Goal: Book appointment/travel/reservation

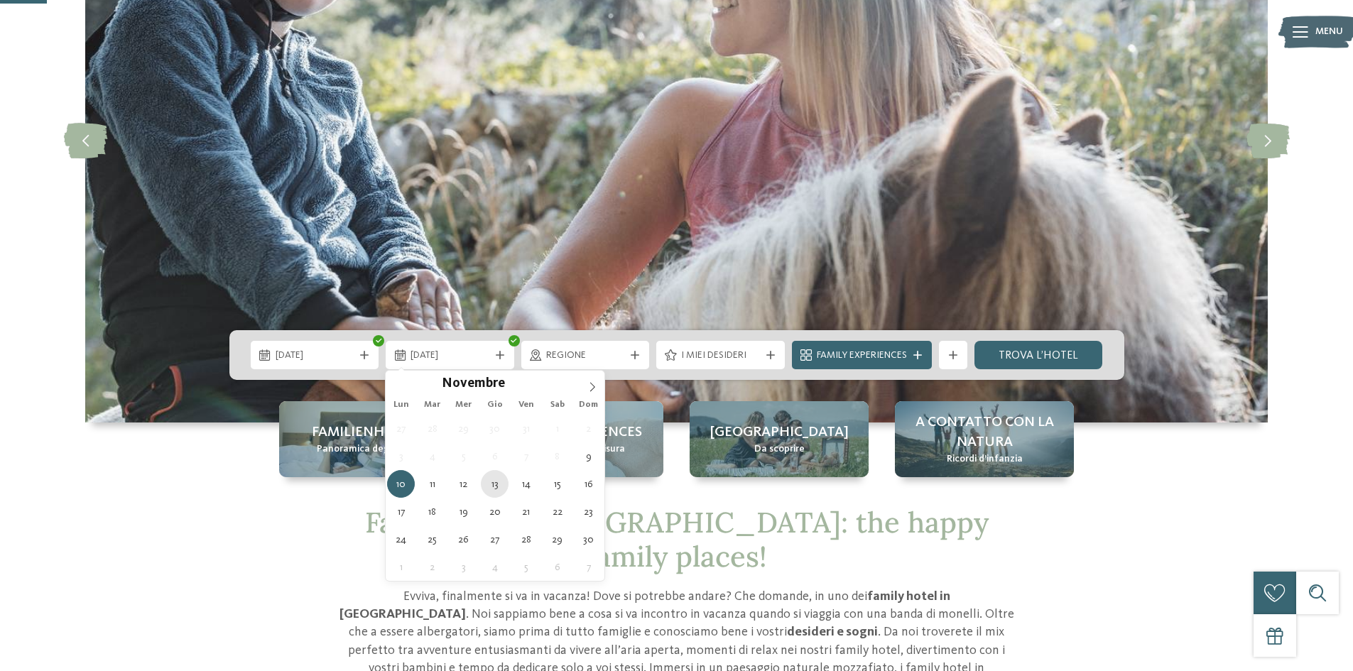
type div "13.11.2025"
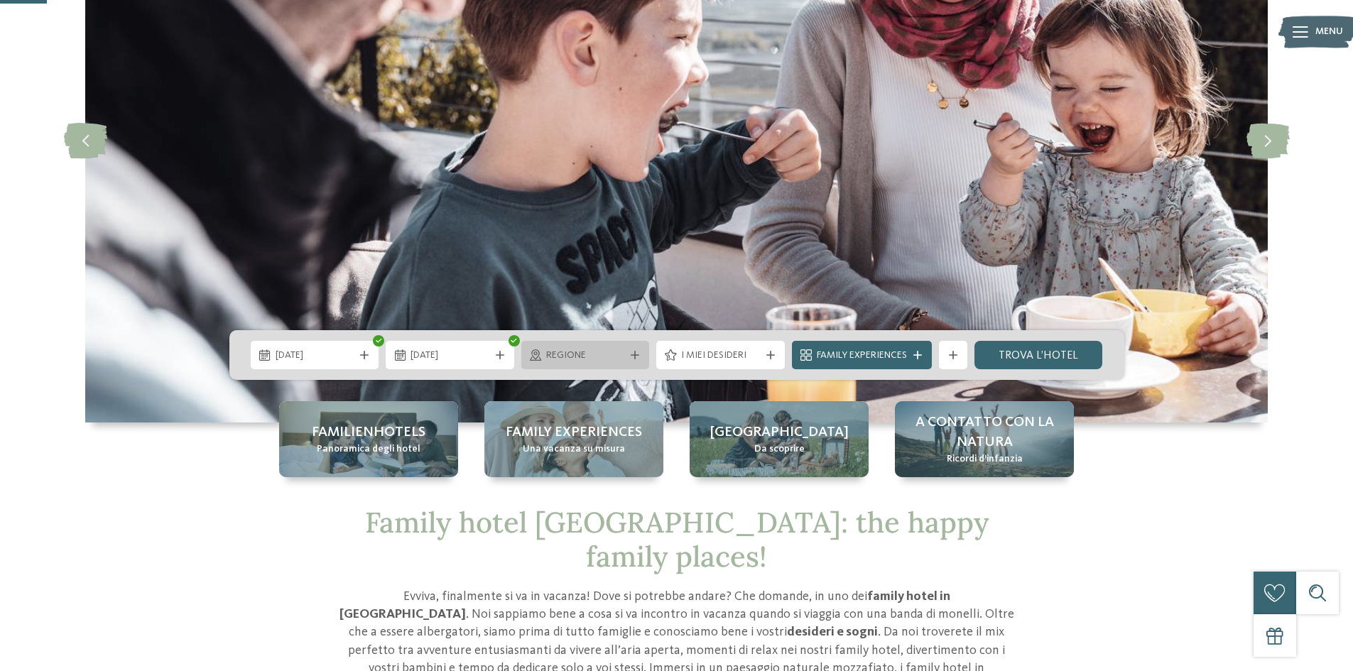
click at [628, 353] on div at bounding box center [635, 355] width 14 height 9
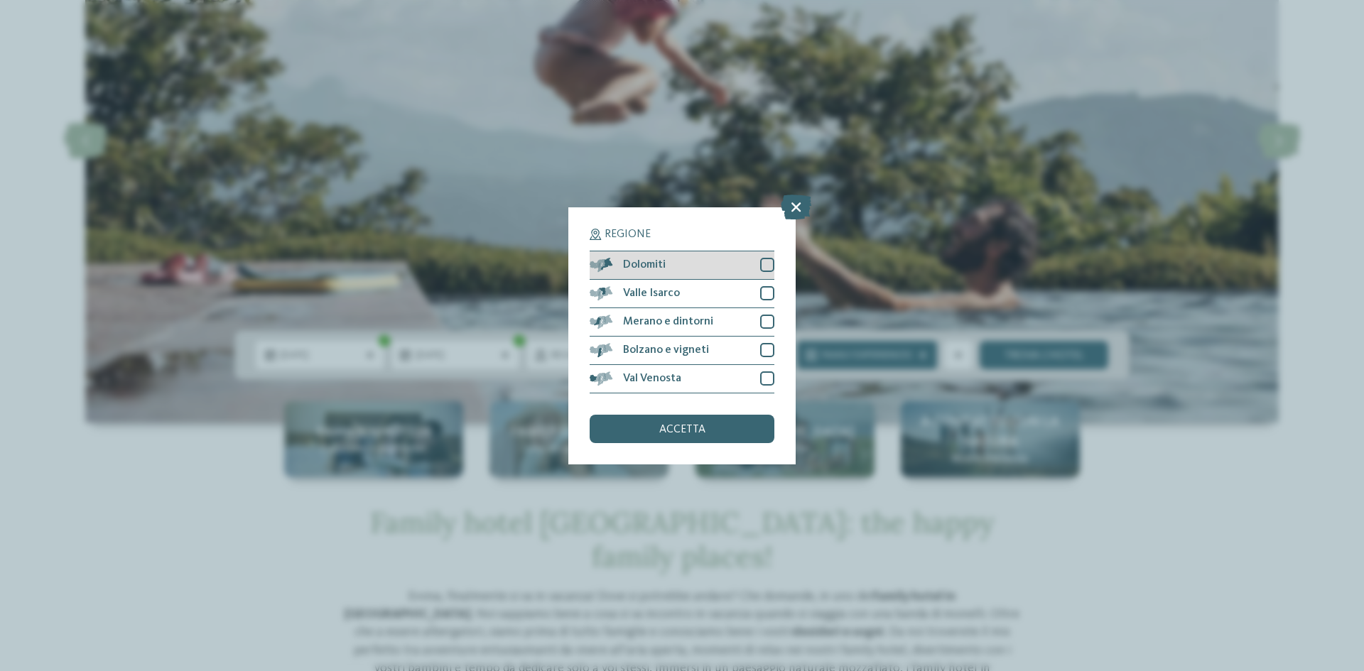
click at [710, 261] on div "Dolomiti" at bounding box center [681, 265] width 185 height 28
click at [697, 424] on span "accetta" at bounding box center [682, 429] width 46 height 11
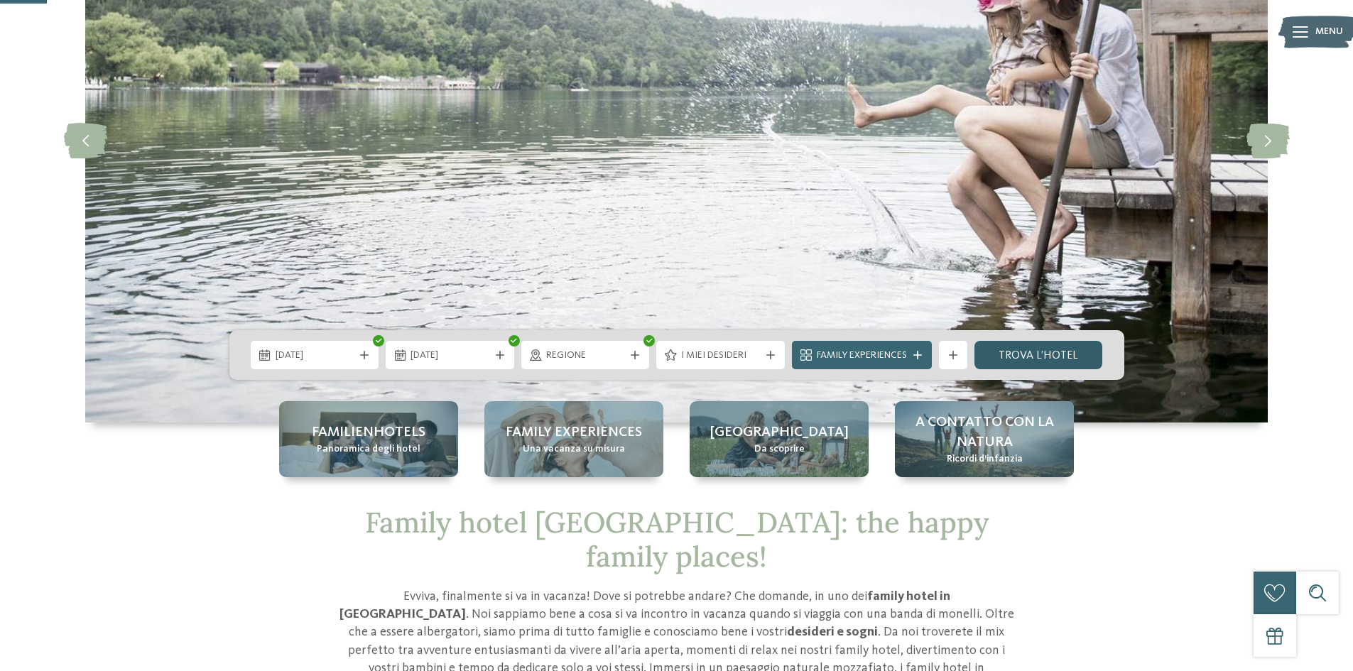
click at [1019, 353] on link "trova l’hotel" at bounding box center [1038, 355] width 129 height 28
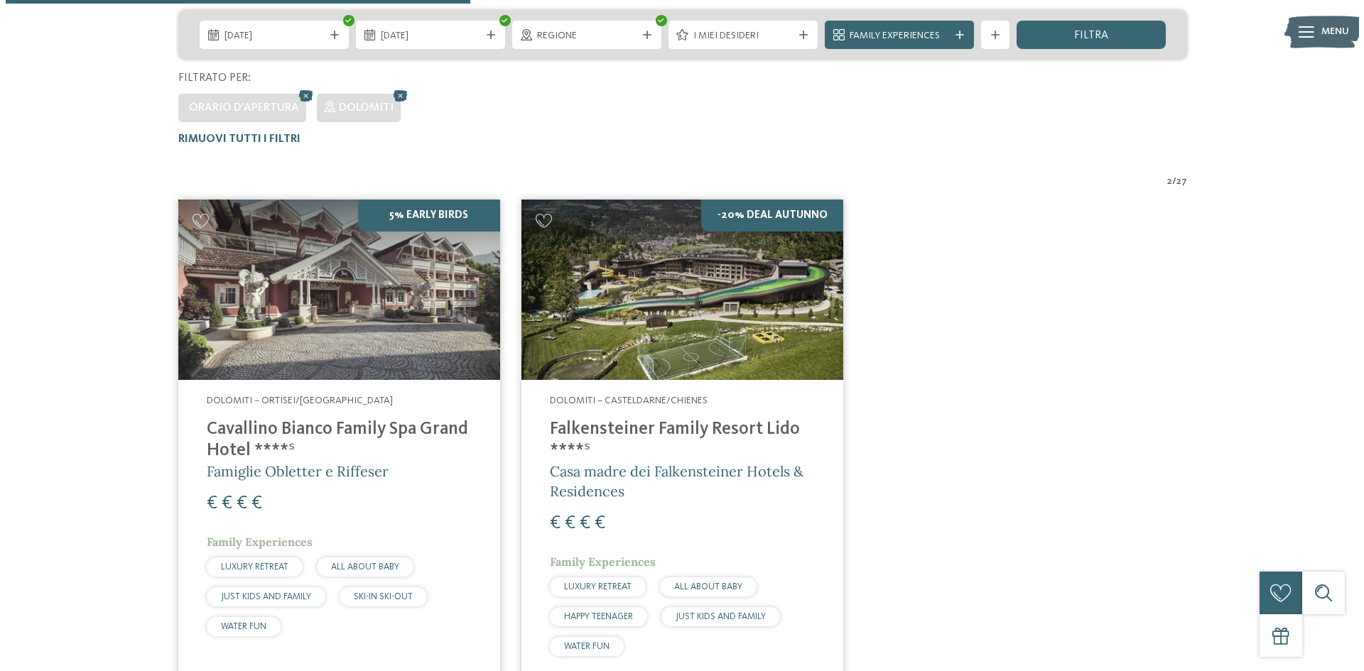
scroll to position [466, 0]
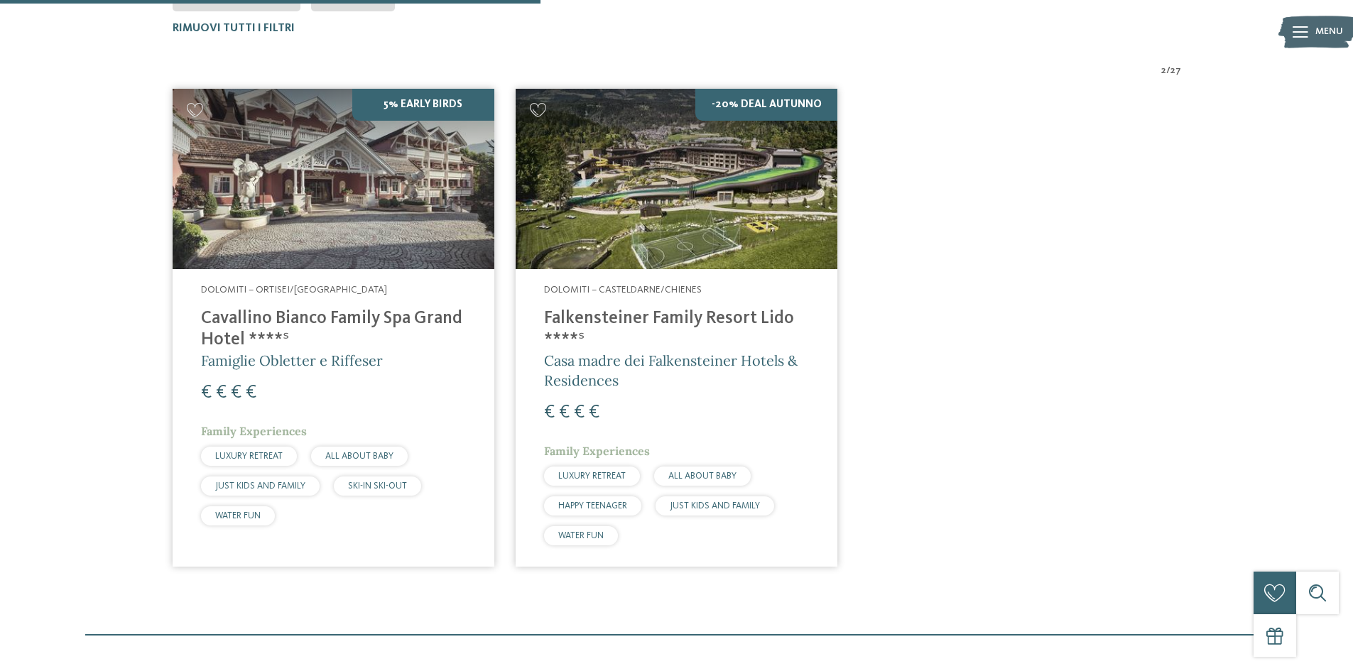
click at [268, 313] on h4 "Cavallino Bianco Family Spa Grand Hotel ****ˢ" at bounding box center [333, 329] width 265 height 43
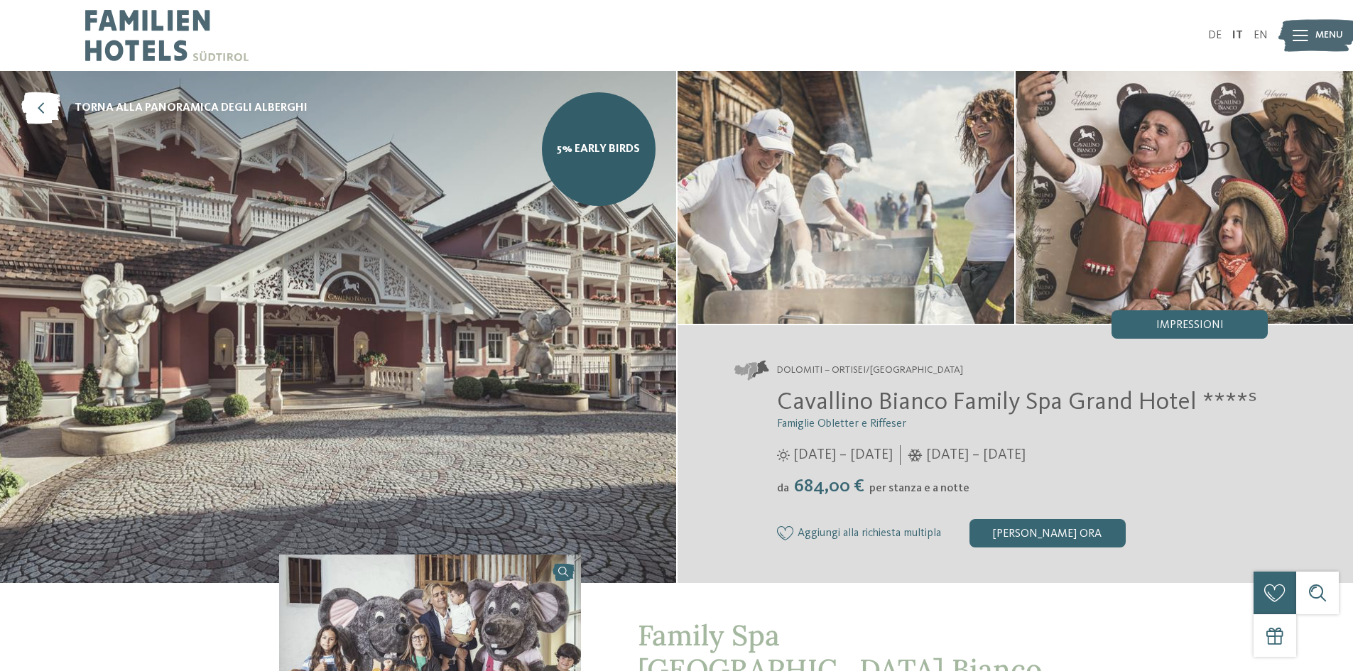
click at [1327, 31] on span "Menu" at bounding box center [1329, 35] width 28 height 14
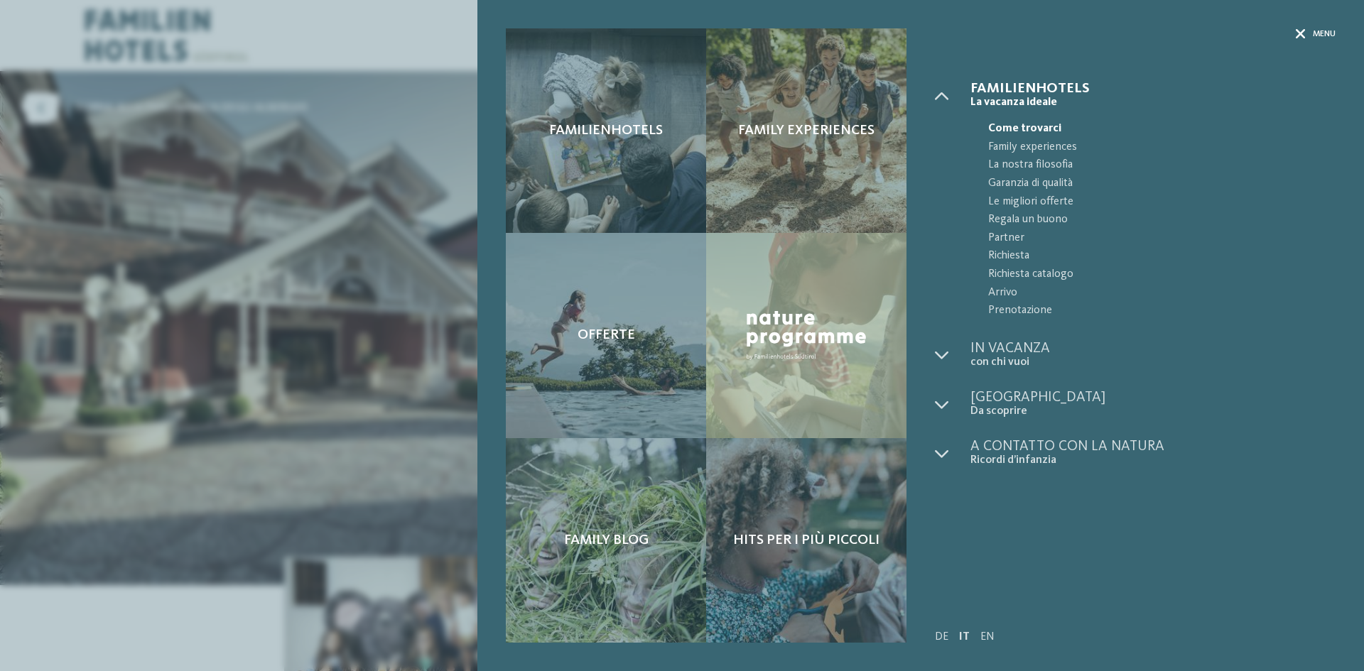
click at [1316, 36] on span "Menu" at bounding box center [1323, 34] width 23 height 12
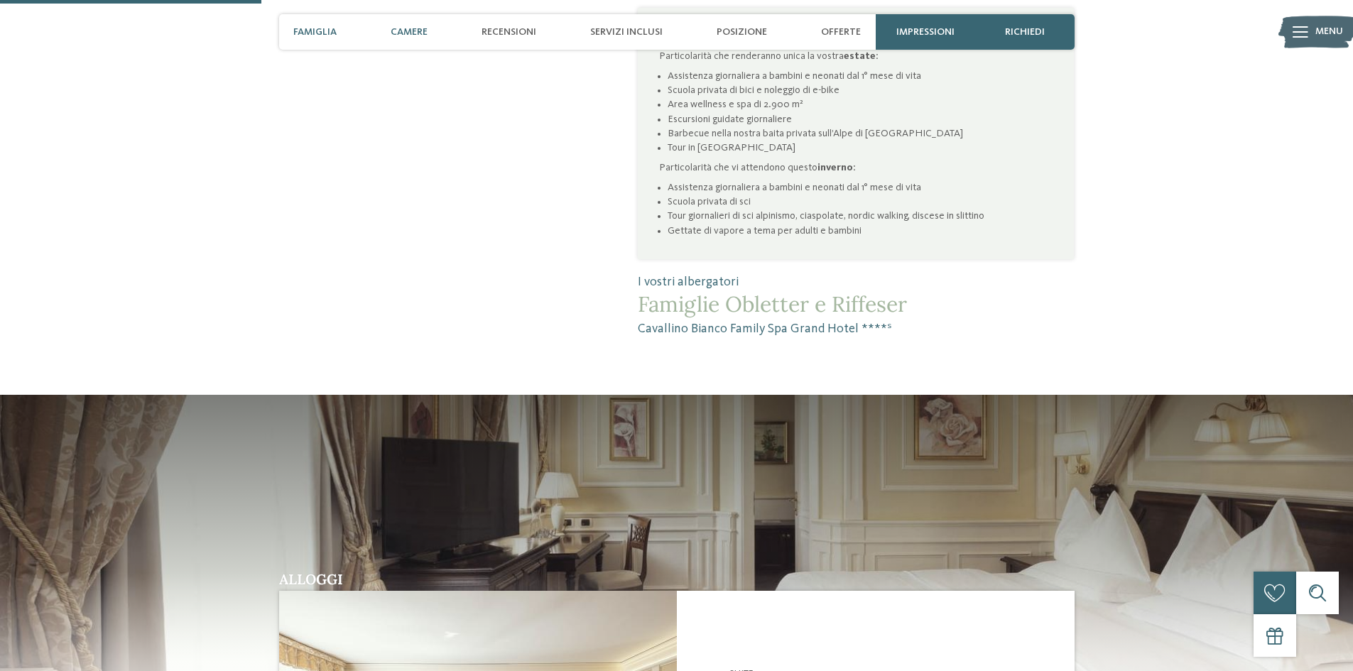
scroll to position [994, 0]
click at [854, 32] on span "Offerte" at bounding box center [841, 32] width 40 height 12
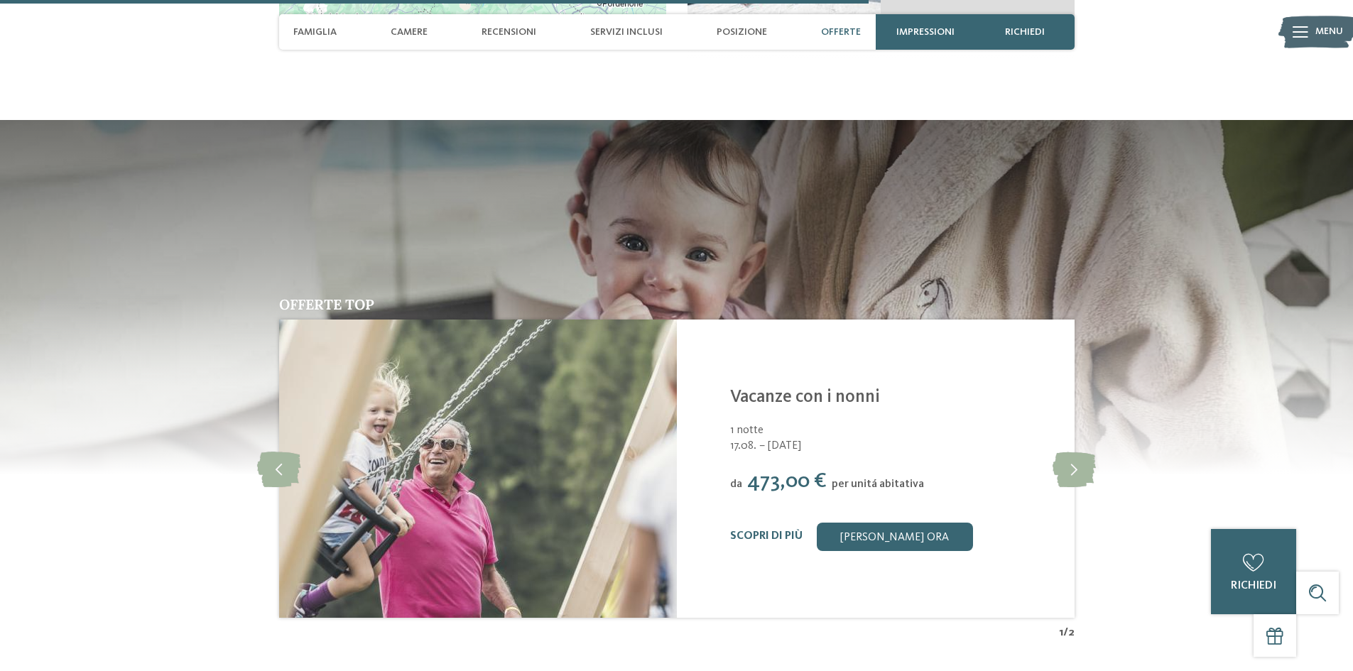
scroll to position [3220, 0]
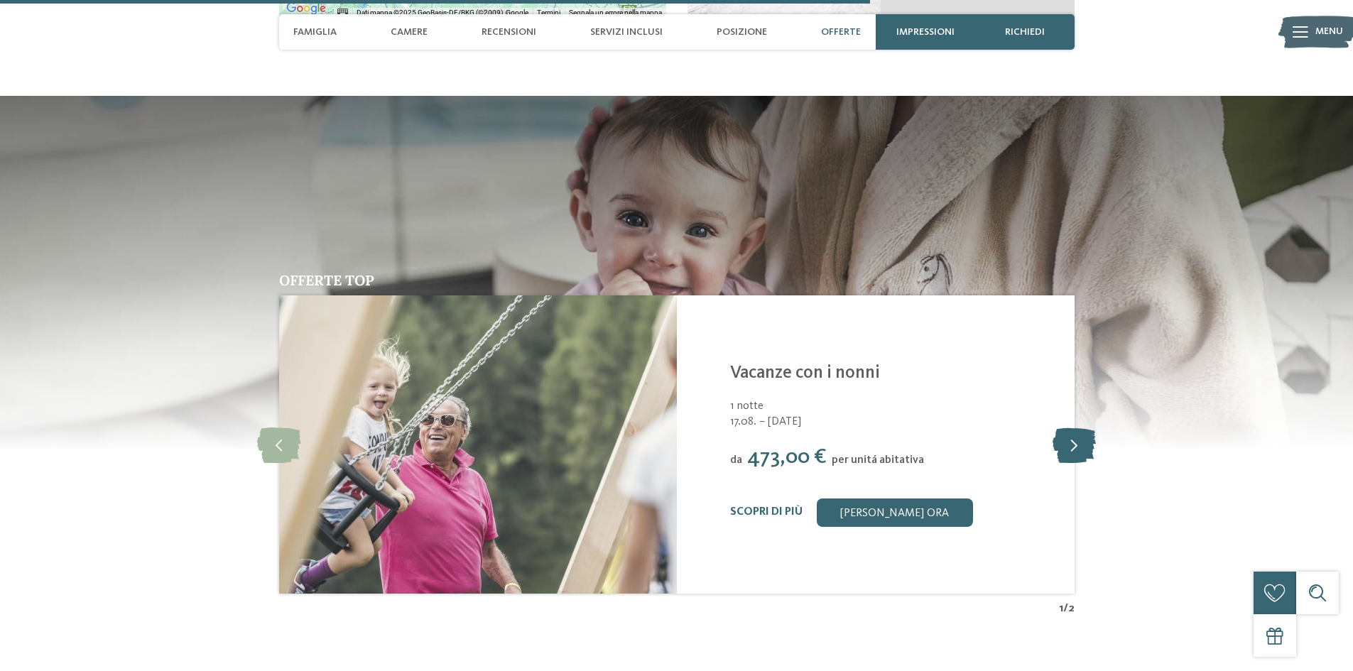
click at [1091, 429] on icon at bounding box center [1074, 445] width 43 height 36
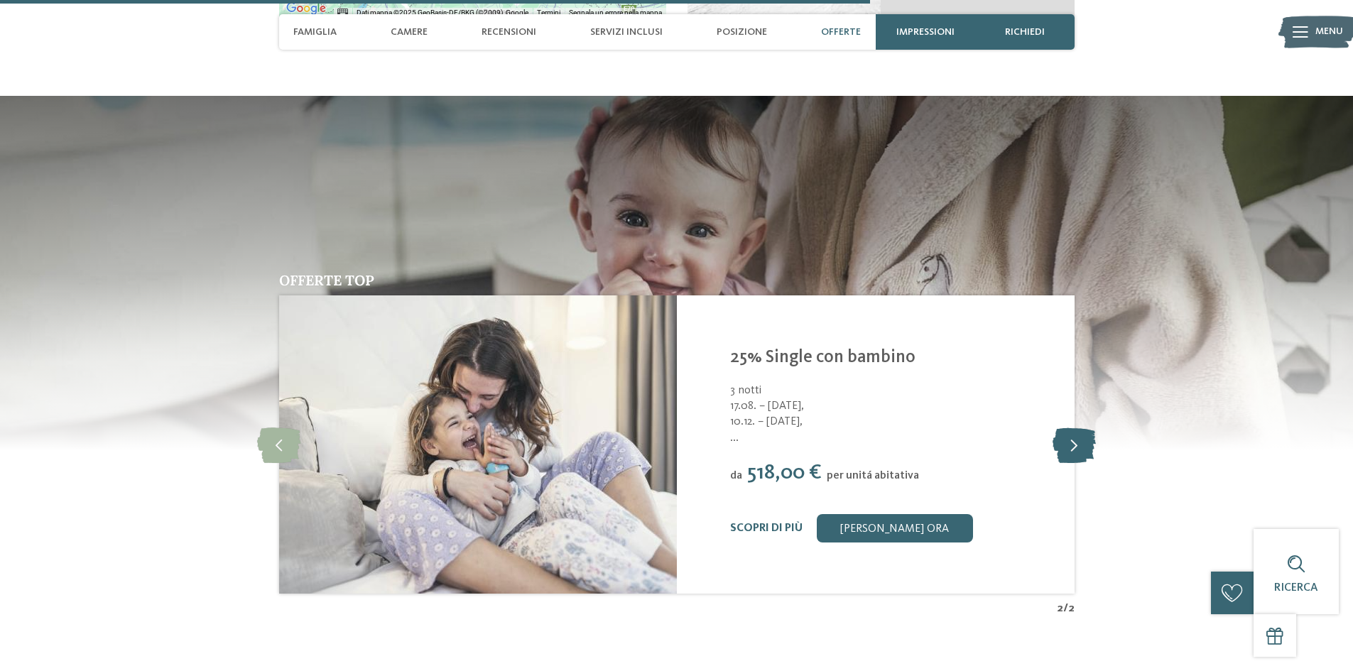
click at [1089, 427] on icon at bounding box center [1074, 445] width 43 height 36
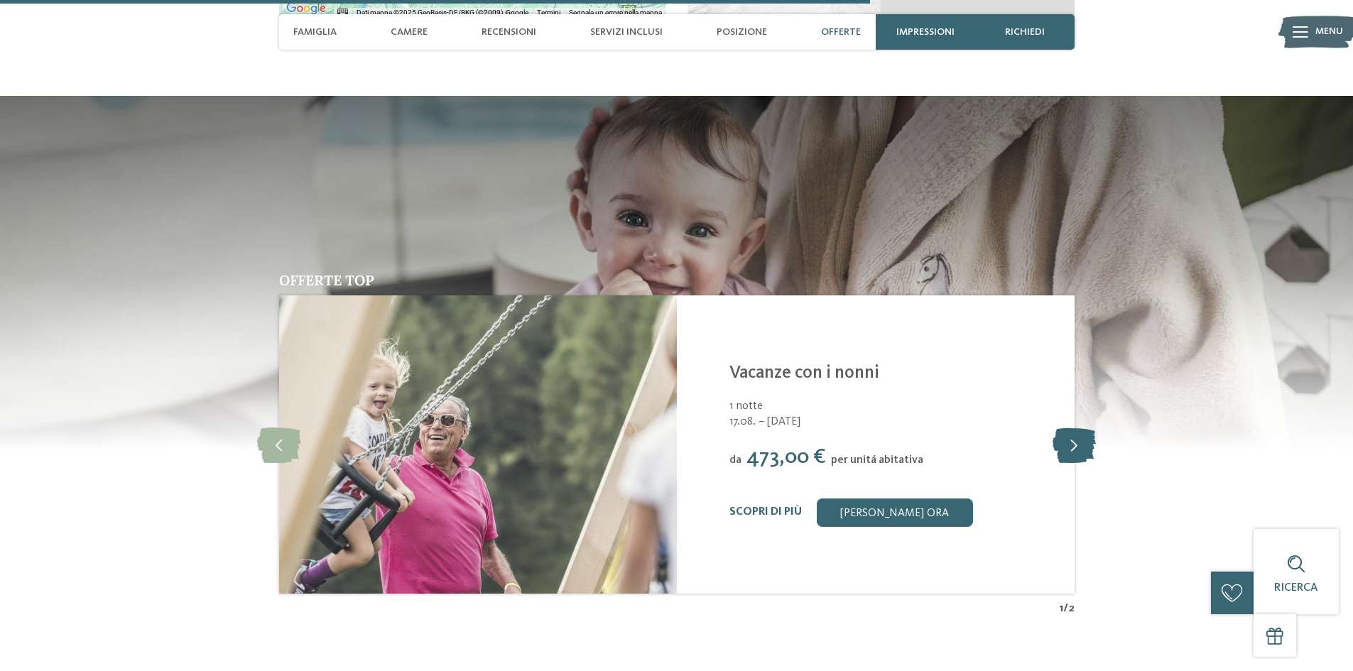
click at [1089, 427] on icon at bounding box center [1074, 445] width 43 height 36
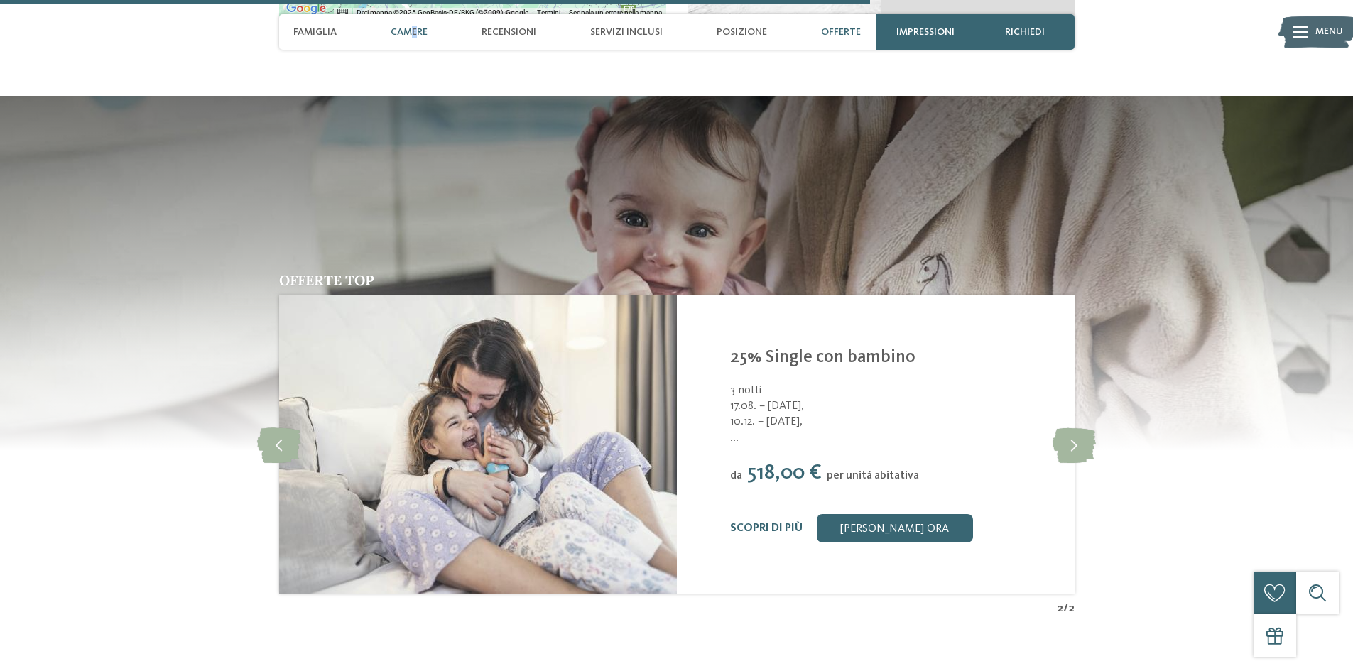
click at [414, 33] on span "Camere" at bounding box center [409, 32] width 37 height 12
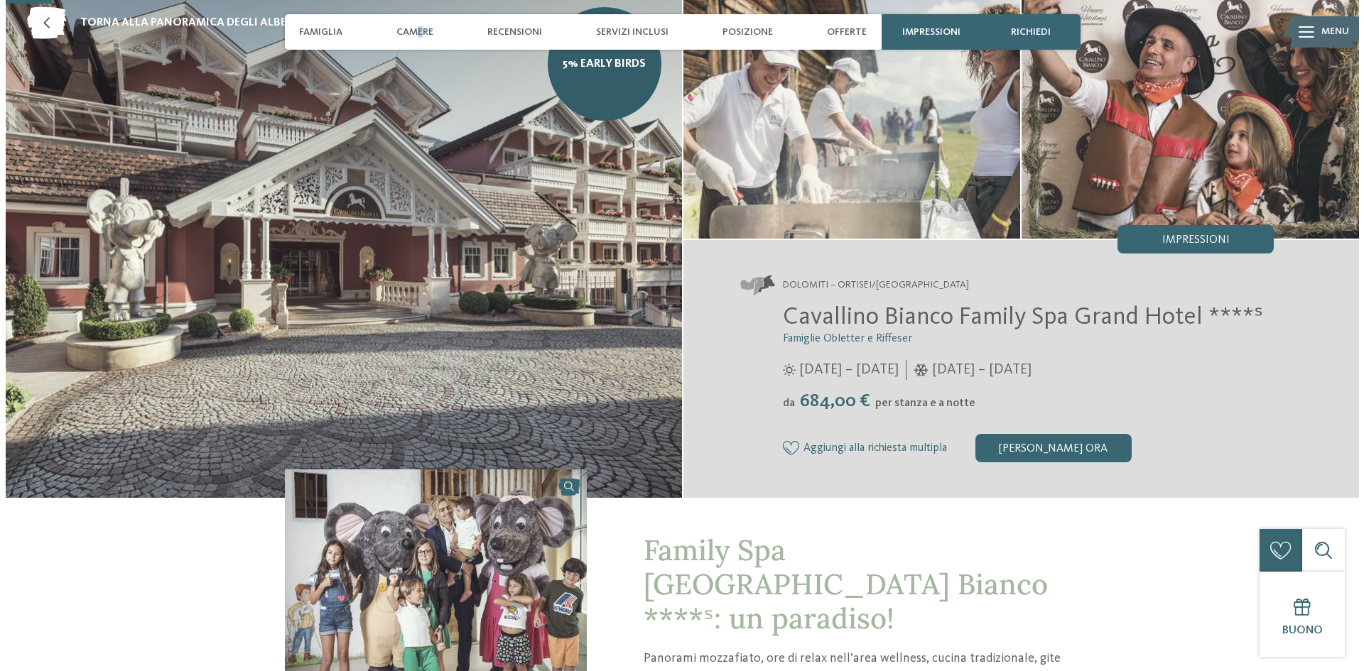
scroll to position [0, 0]
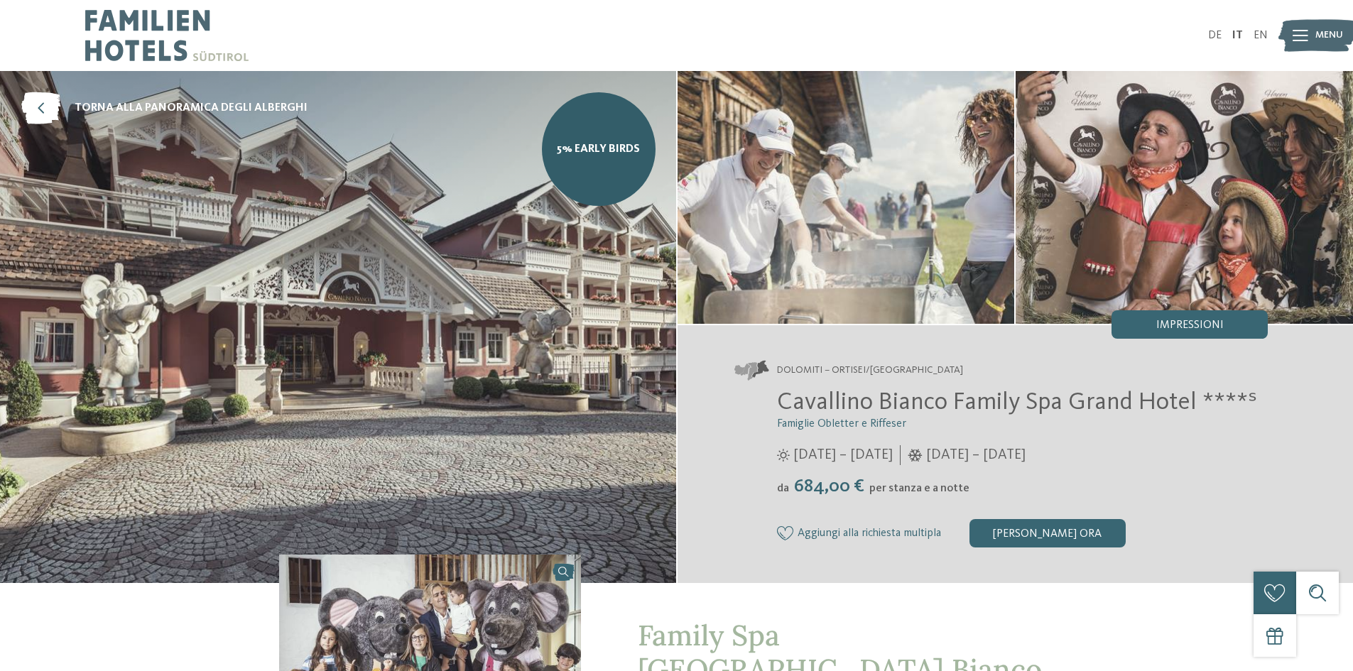
click at [1303, 46] on div at bounding box center [1301, 36] width 16 height 36
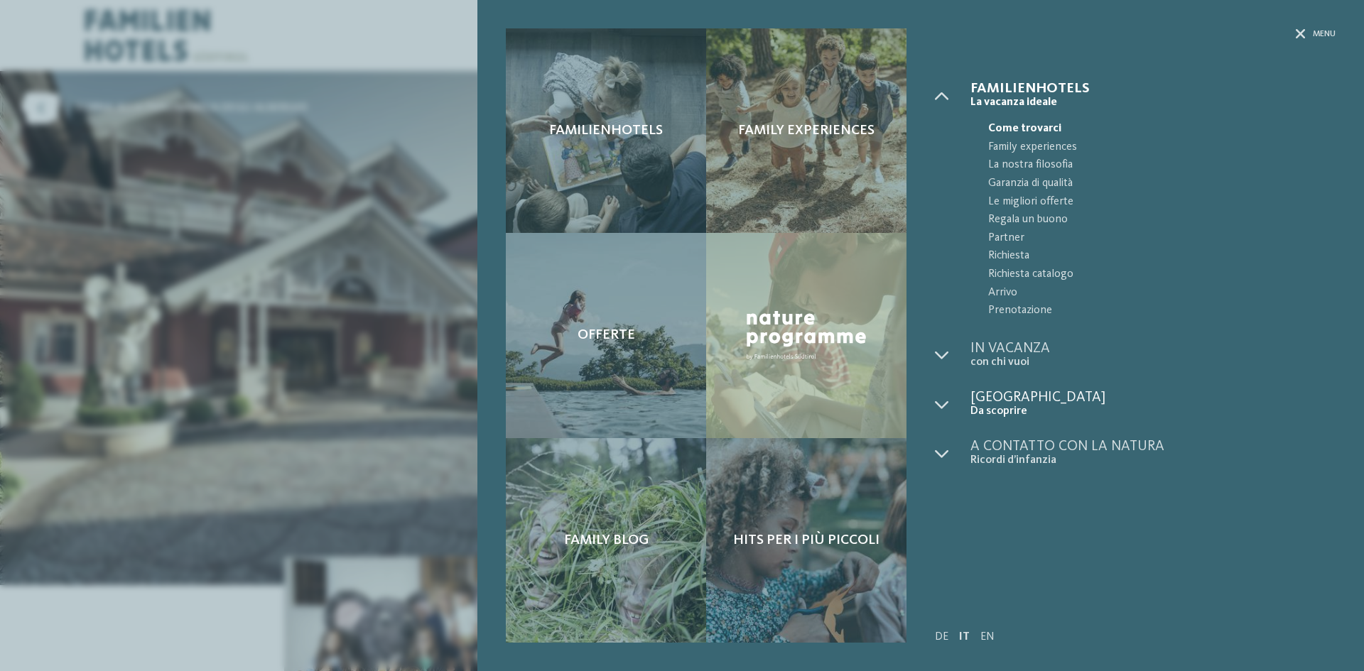
click at [1029, 401] on span "[GEOGRAPHIC_DATA]" at bounding box center [1152, 398] width 365 height 14
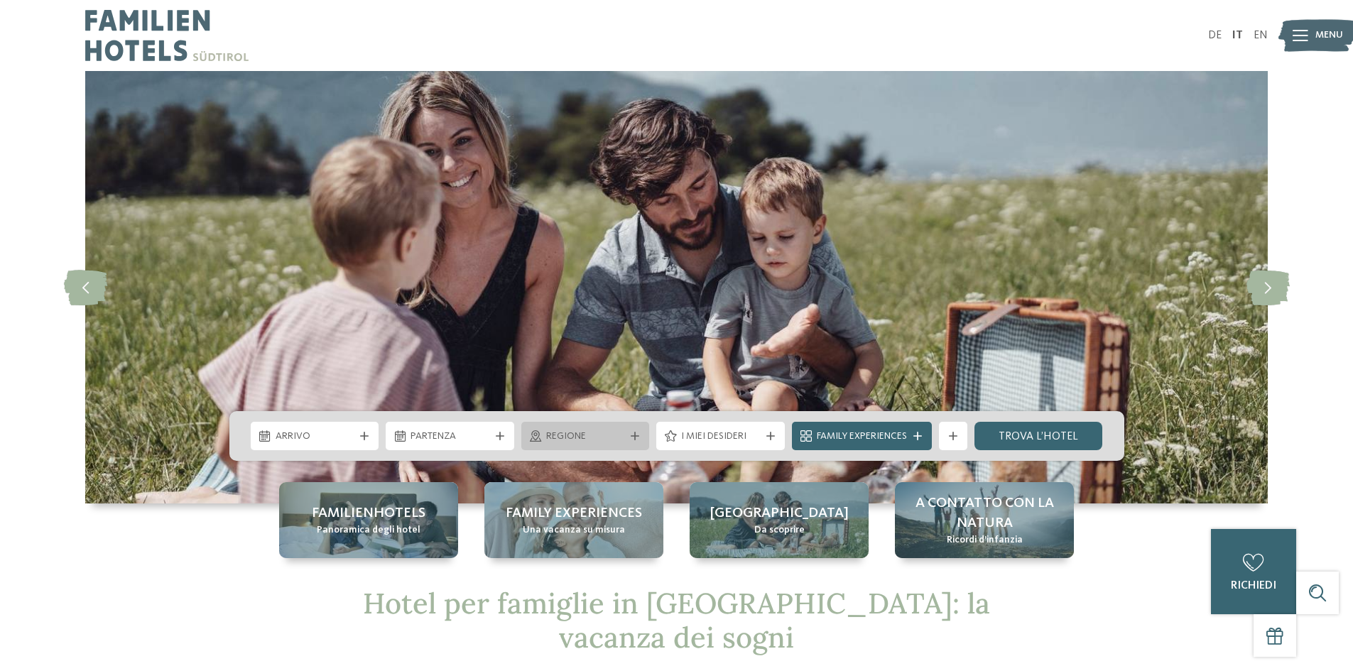
click at [619, 437] on span "Regione" at bounding box center [585, 437] width 79 height 14
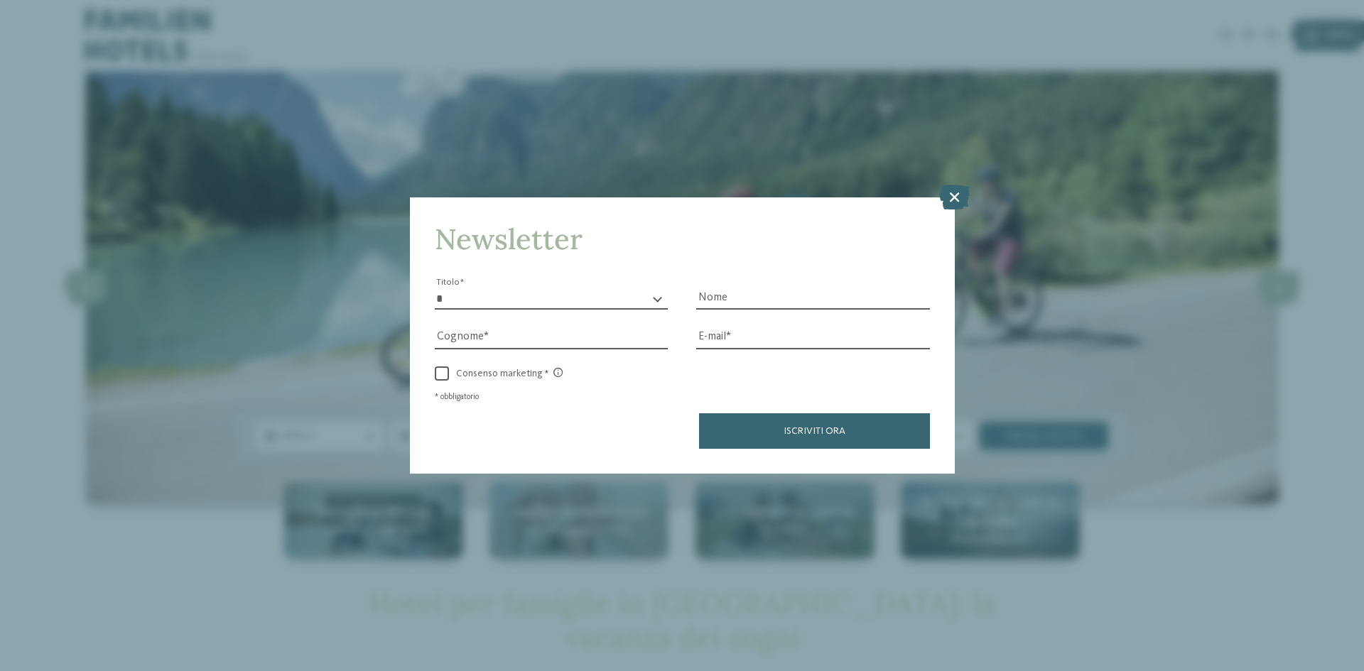
click at [790, 204] on div "Newsletter * ****** ******* ******** ****** Titolo Nome [GEOGRAPHIC_DATA] E-mai…" at bounding box center [682, 335] width 545 height 276
